Goal: Book appointment/travel/reservation

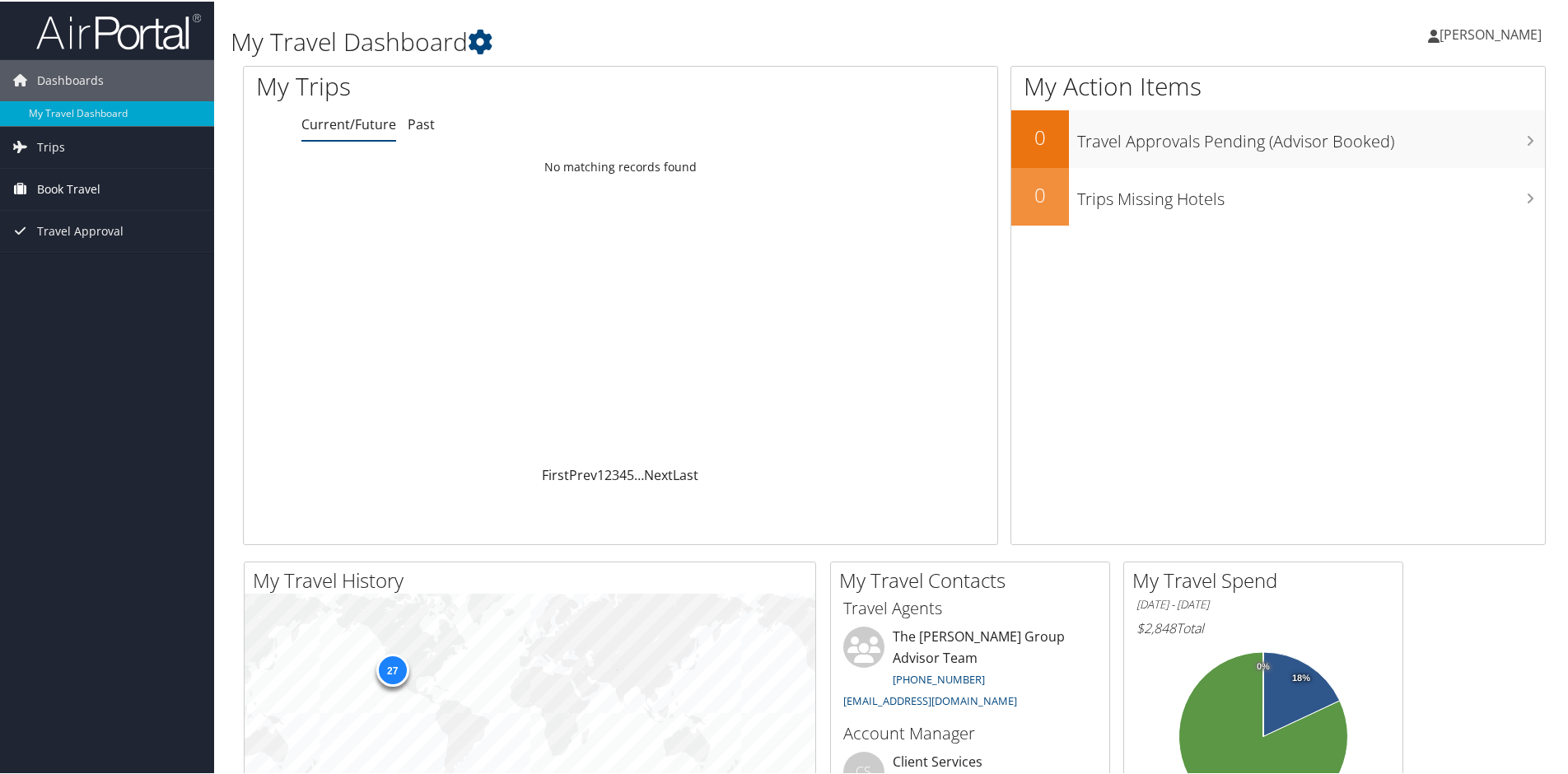
click at [79, 191] on span "Book Travel" at bounding box center [68, 187] width 64 height 41
click at [89, 274] on link "Book/Manage Online Trips" at bounding box center [107, 270] width 214 height 25
